Goal: Information Seeking & Learning: Understand process/instructions

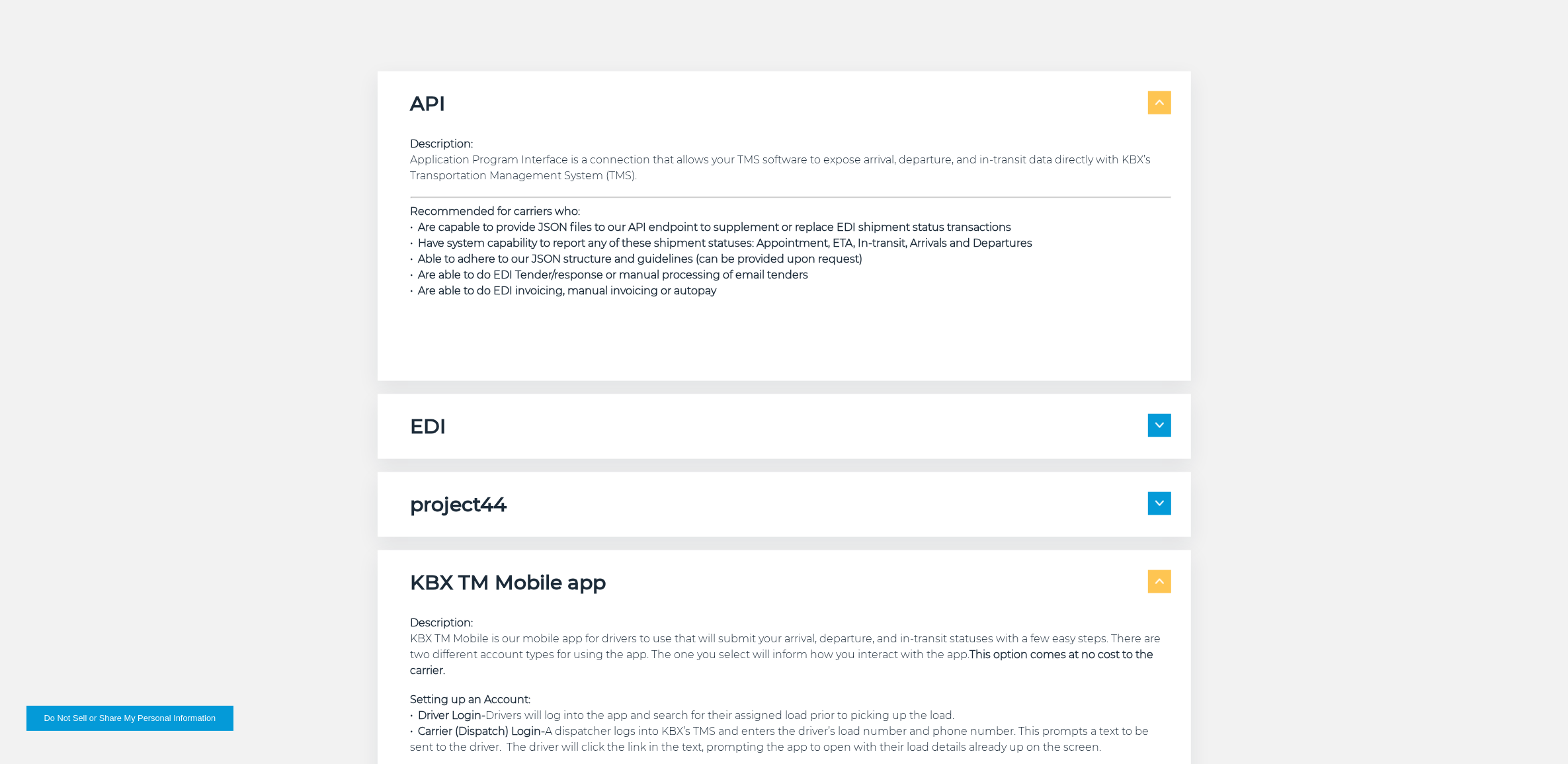
scroll to position [1655, 0]
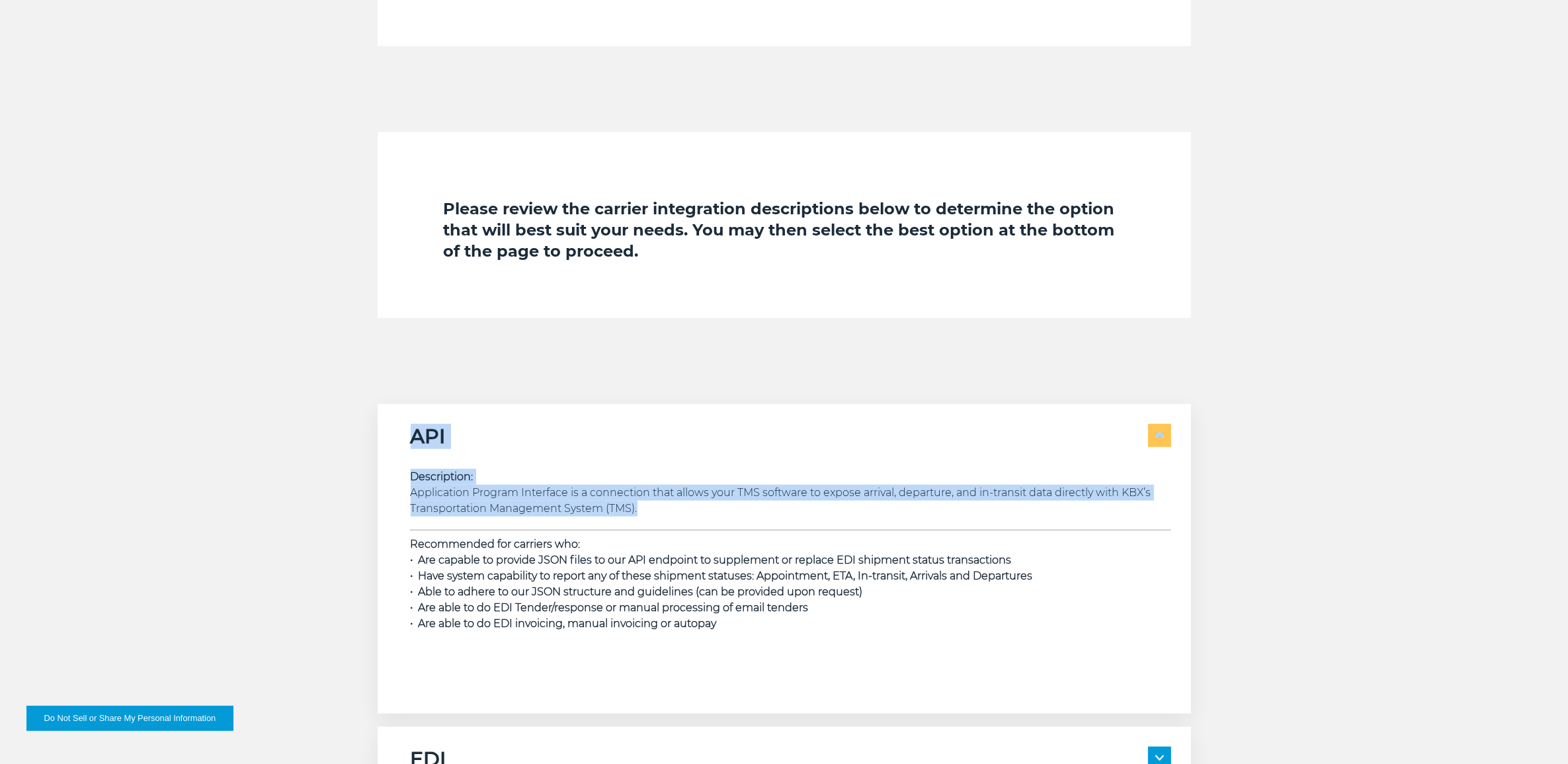
drag, startPoint x: 657, startPoint y: 516, endPoint x: 397, endPoint y: 431, distance: 273.5
click at [397, 431] on div "API Description: Application Program Interface is a connection that allows your…" at bounding box center [784, 559] width 814 height 309
copy div "API Description: Application Program Interface is a connection that allows your…"
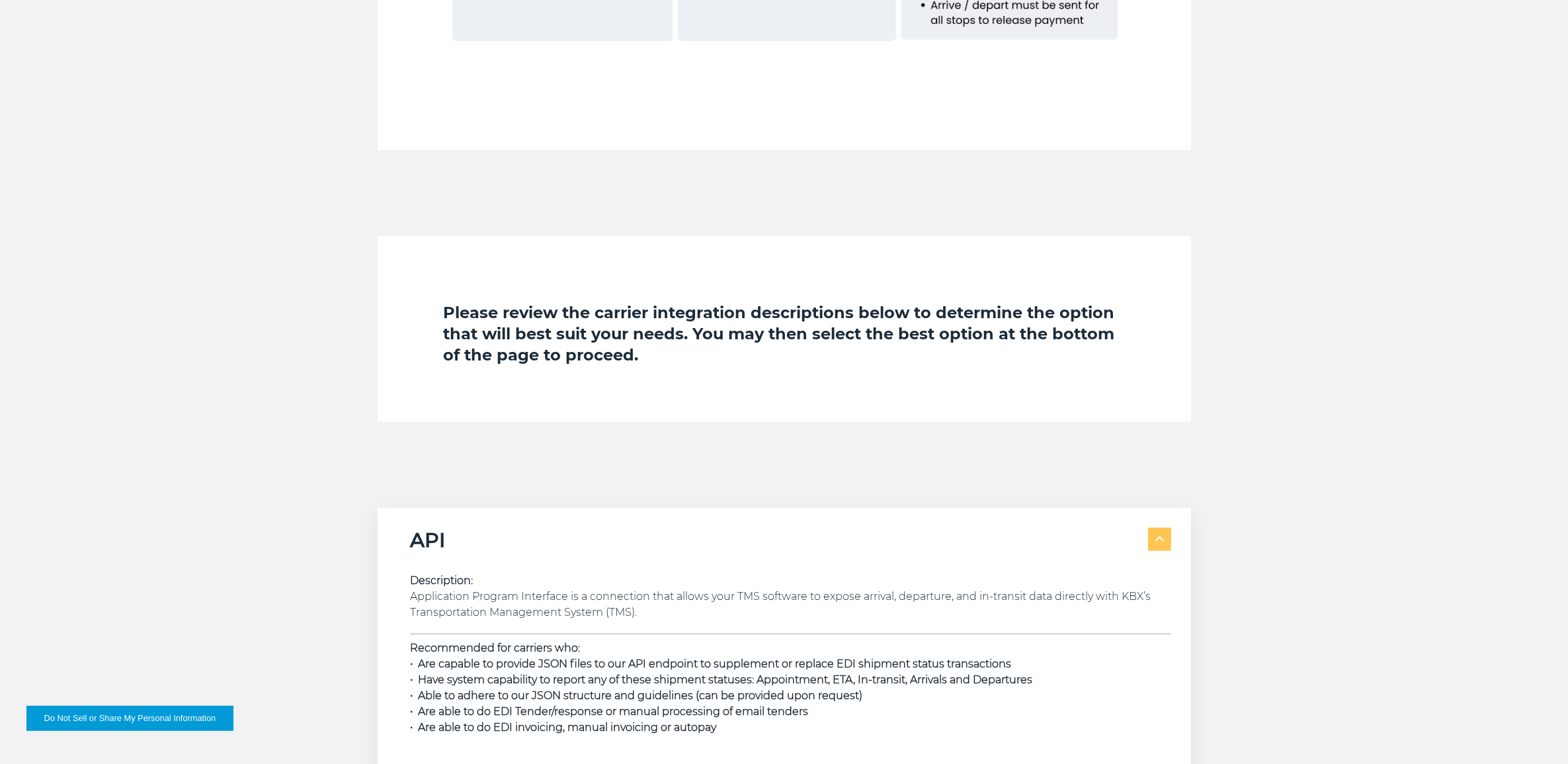
scroll to position [1737, 0]
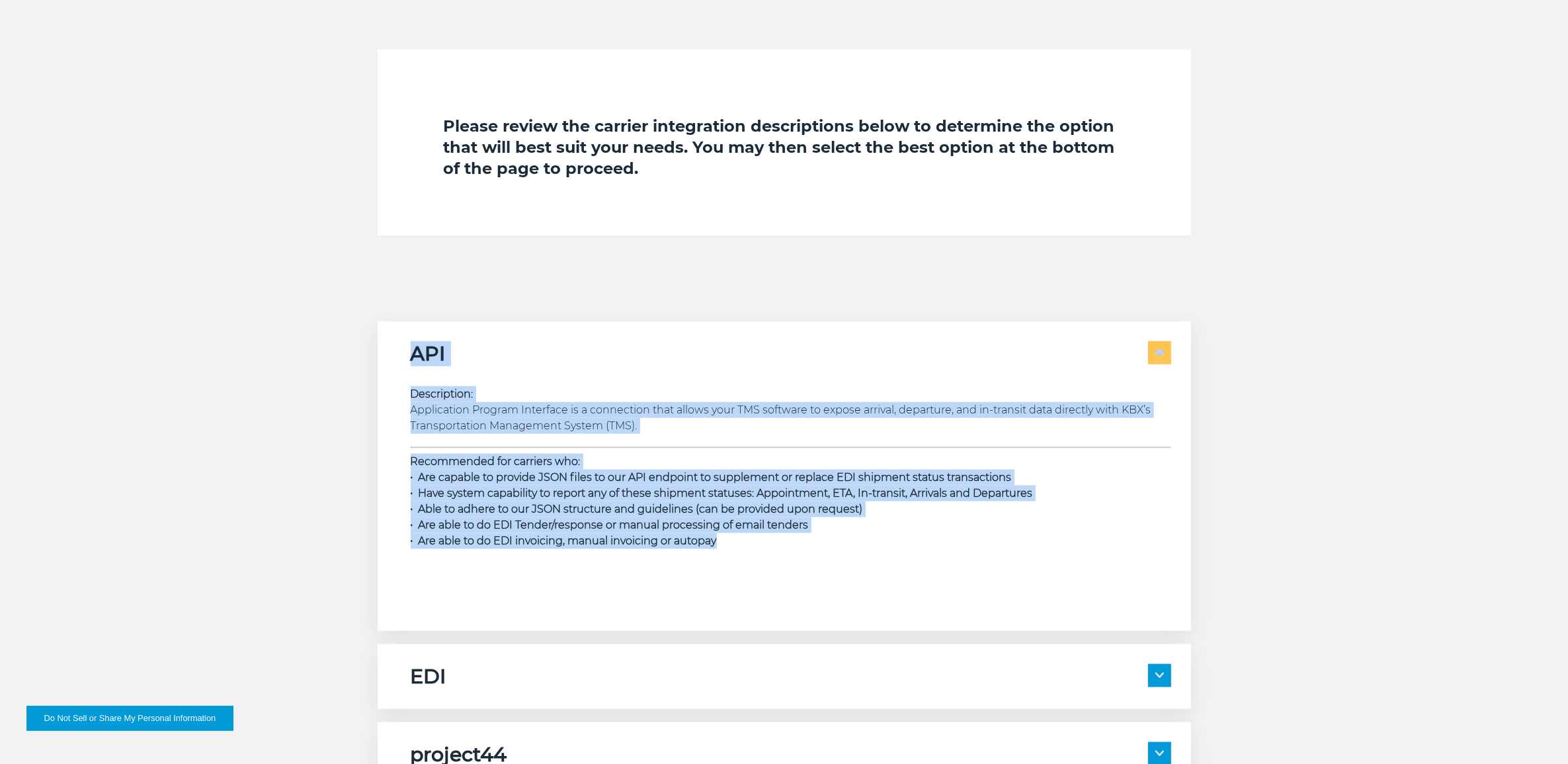
drag, startPoint x: 772, startPoint y: 541, endPoint x: 391, endPoint y: 352, distance: 425.3
click at [391, 352] on div "API Description: Application Program Interface is a connection that allows your…" at bounding box center [784, 476] width 814 height 309
drag, startPoint x: 391, startPoint y: 352, endPoint x: 399, endPoint y: 352, distance: 8.0
copy div "API Description: Application Program Interface is a connection that allows your…"
